Goal: Check status

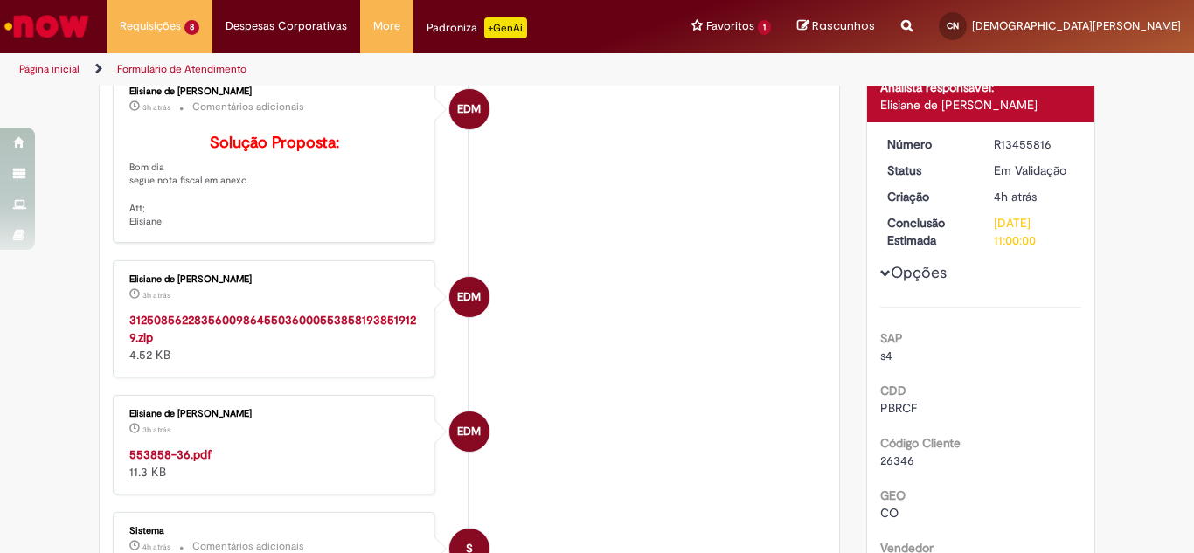
scroll to position [175, 0]
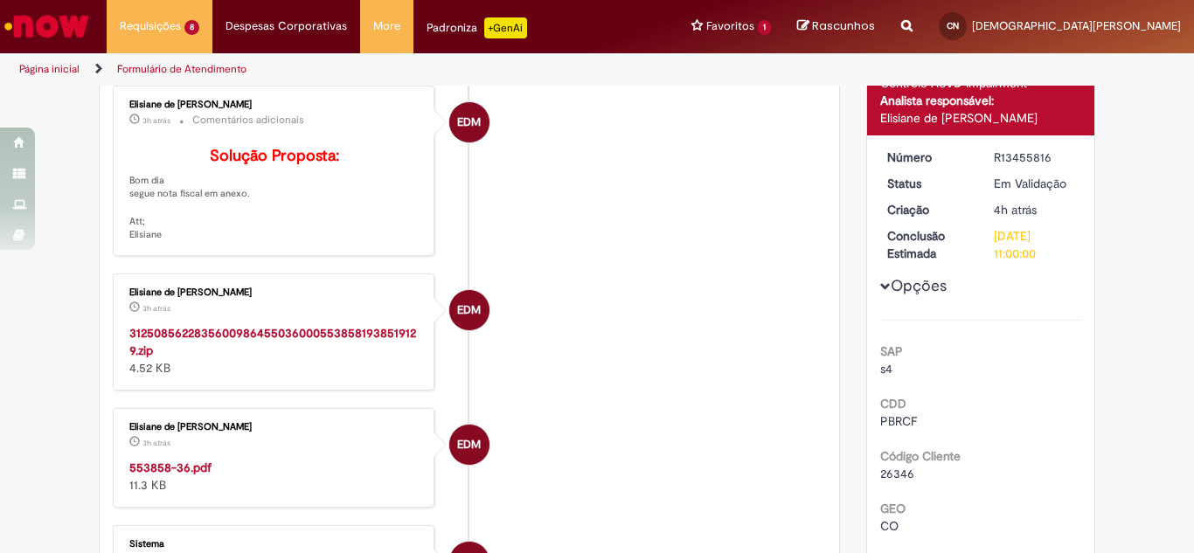
click at [179, 476] on strong "553858-36.pdf" at bounding box center [170, 468] width 82 height 16
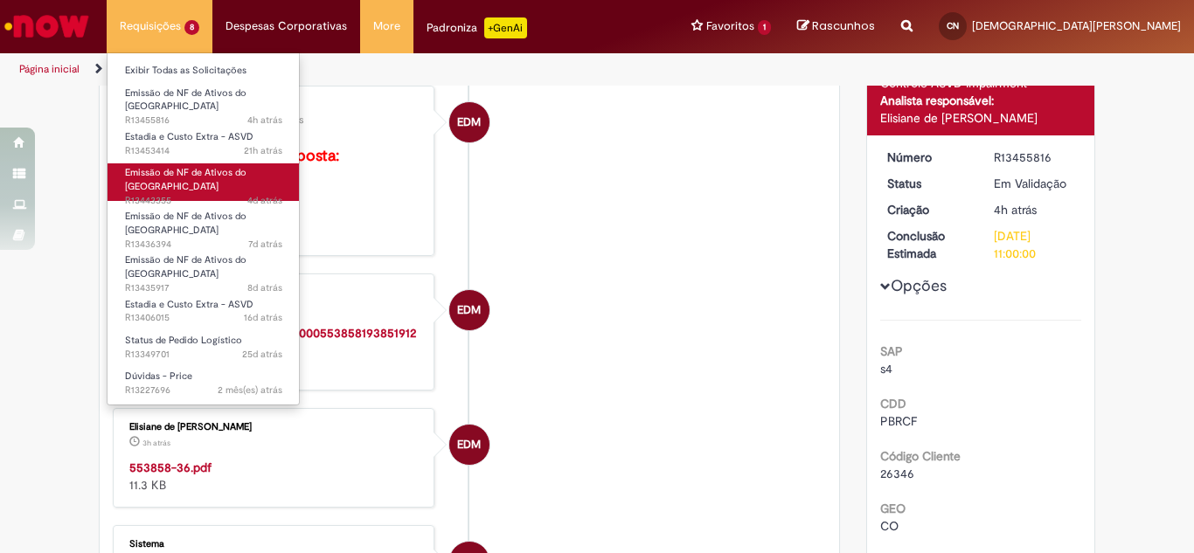
click at [178, 166] on span "Emissão de NF de Ativos do [GEOGRAPHIC_DATA]" at bounding box center [186, 179] width 122 height 27
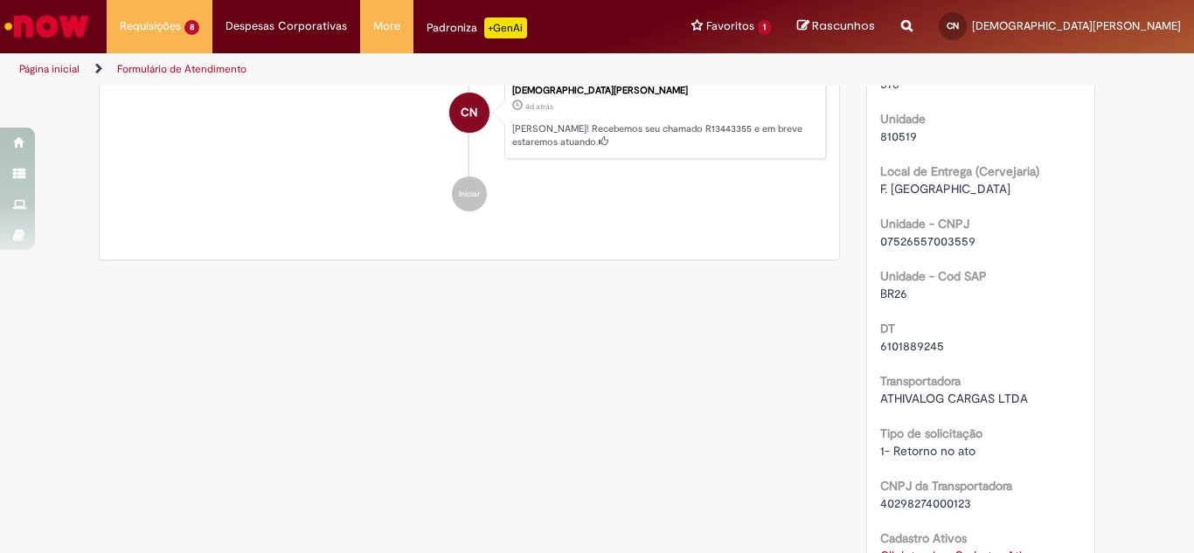
scroll to position [691, 0]
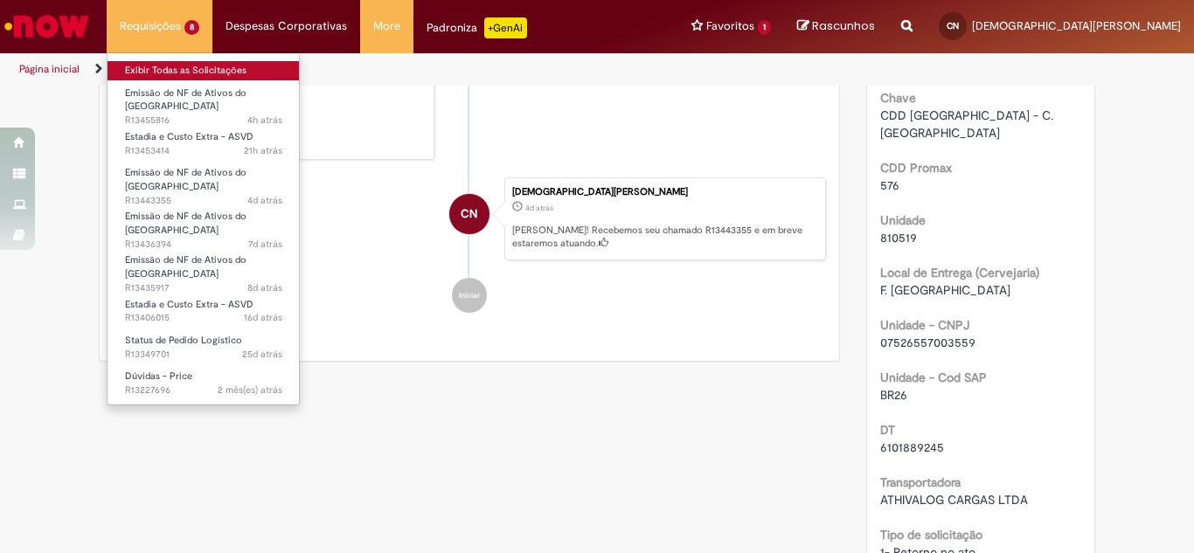
click at [158, 72] on link "Exibir Todas as Solicitações" at bounding box center [204, 70] width 192 height 19
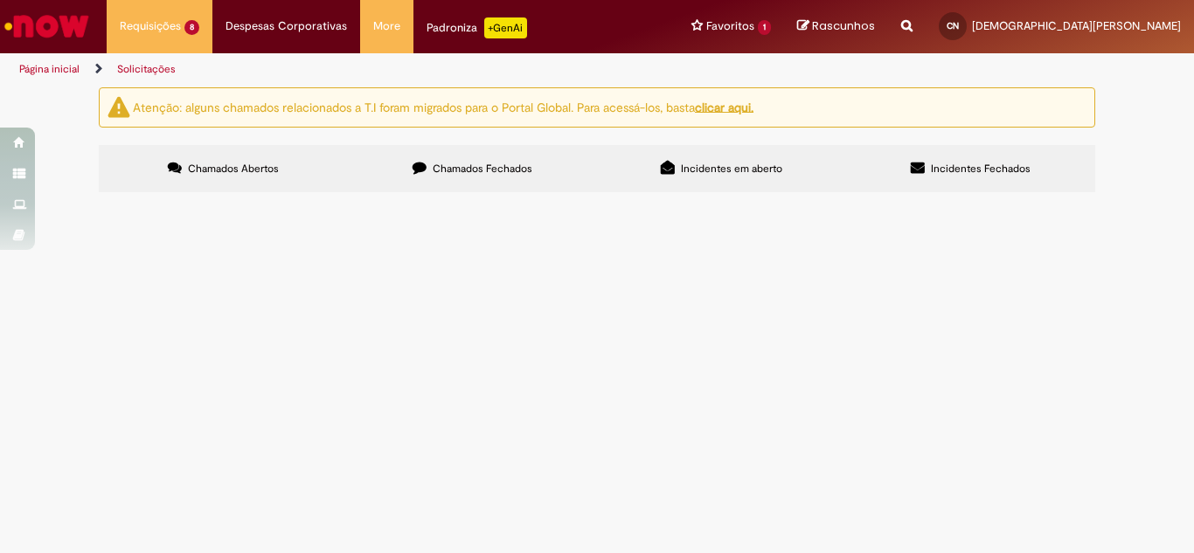
click at [505, 164] on span "Chamados Fechados" at bounding box center [483, 169] width 100 height 14
click at [0, 0] on span "Devolução ativo de giro, referente ao CTe: 489 , DT: 6101962275" at bounding box center [0, 0] width 0 height 0
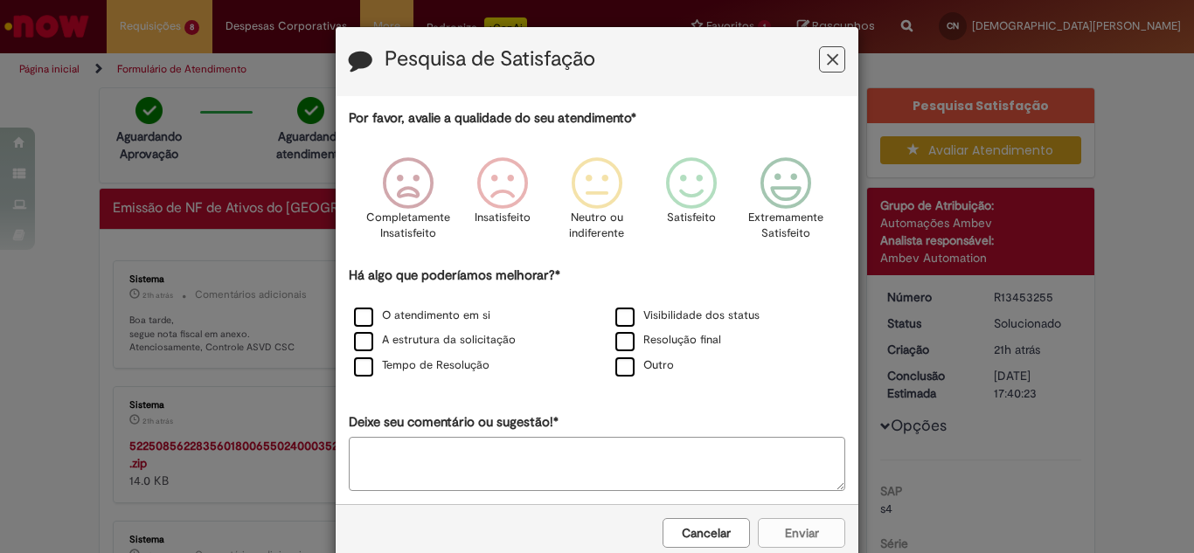
click at [822, 69] on button "Feedback" at bounding box center [832, 59] width 26 height 26
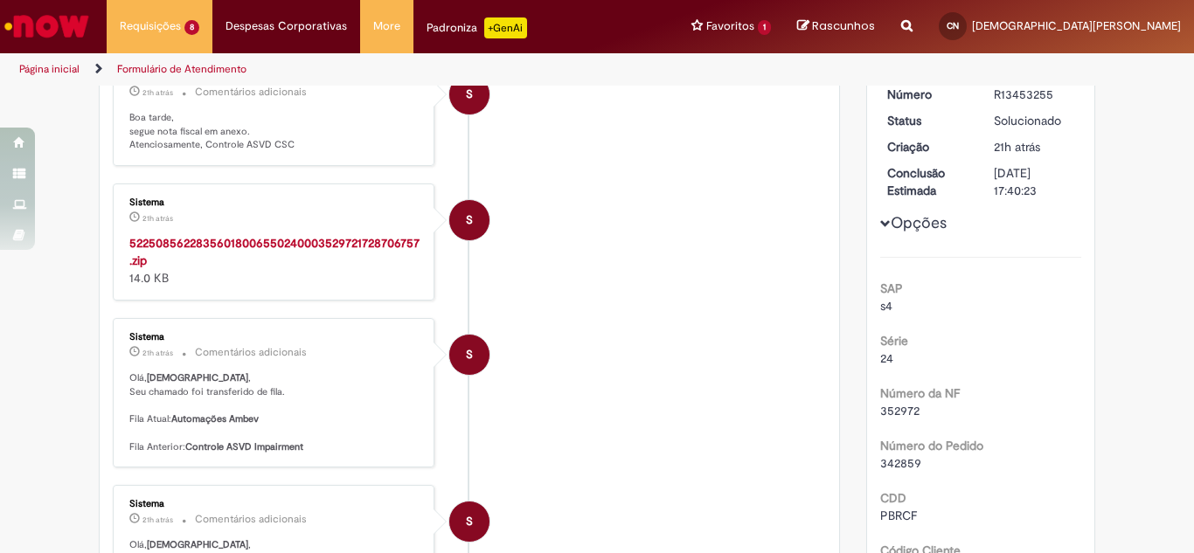
scroll to position [87, 0]
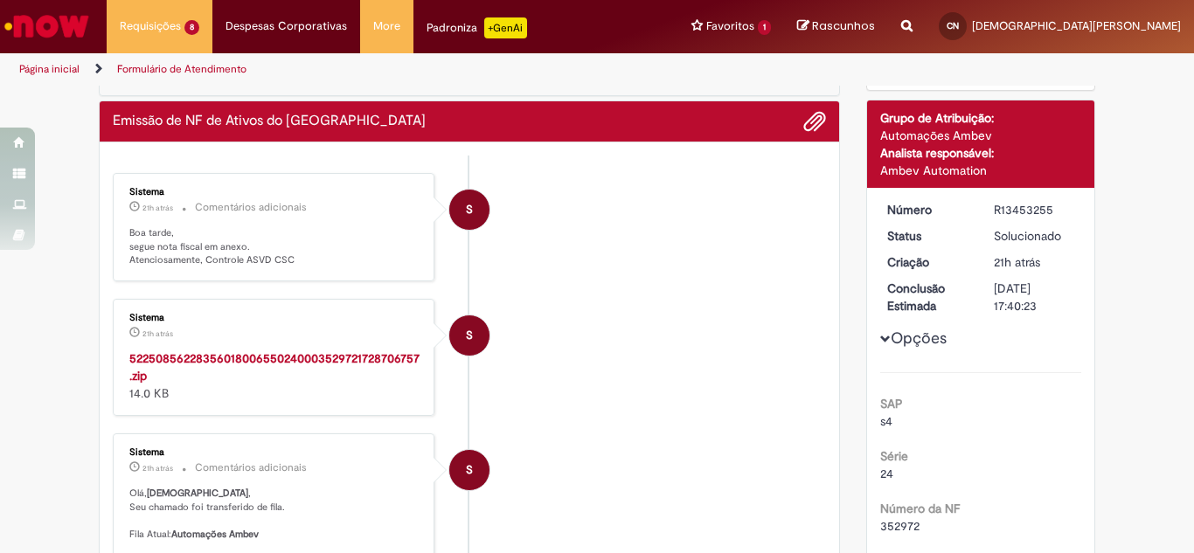
click at [216, 354] on strong "52250856228356018006550240003529721728706757.zip" at bounding box center [274, 367] width 290 height 33
